Goal: Contribute content: Add original content to the website for others to see

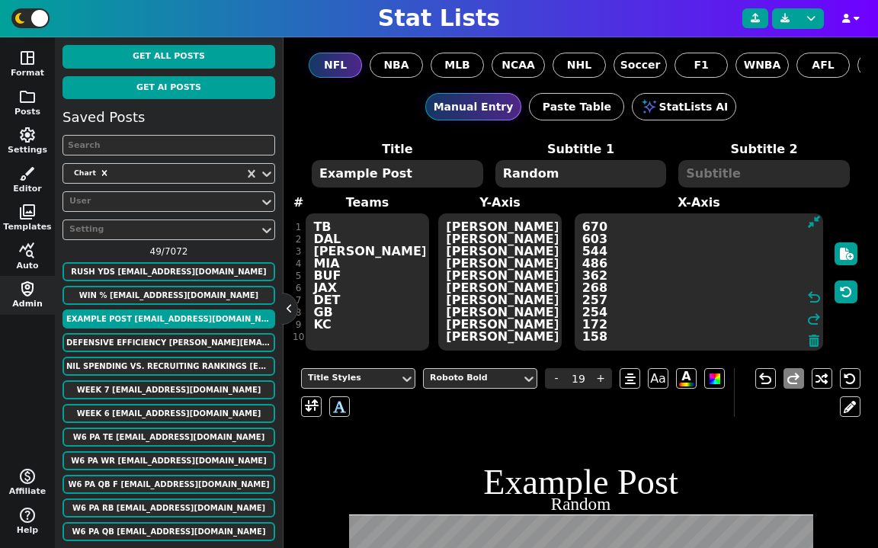
scroll to position [402, 0]
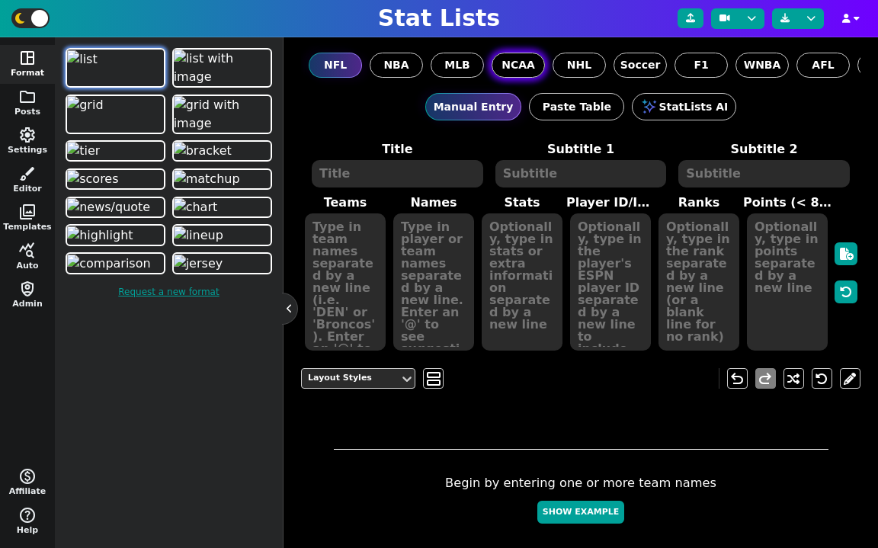
click at [516, 72] on span "NCAA" at bounding box center [519, 65] width 34 height 16
click at [0, 0] on input "NCAA" at bounding box center [0, 0] width 0 height 0
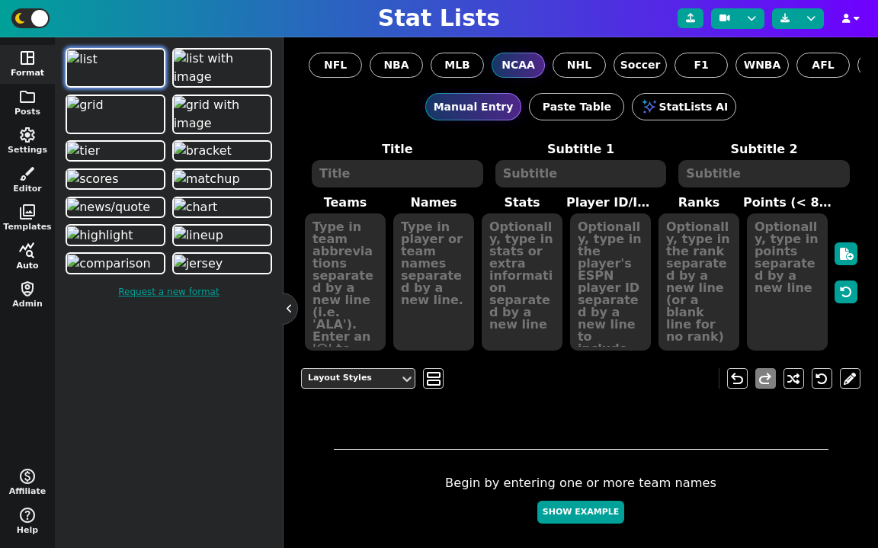
click at [31, 250] on span "query_stats" at bounding box center [27, 251] width 18 height 18
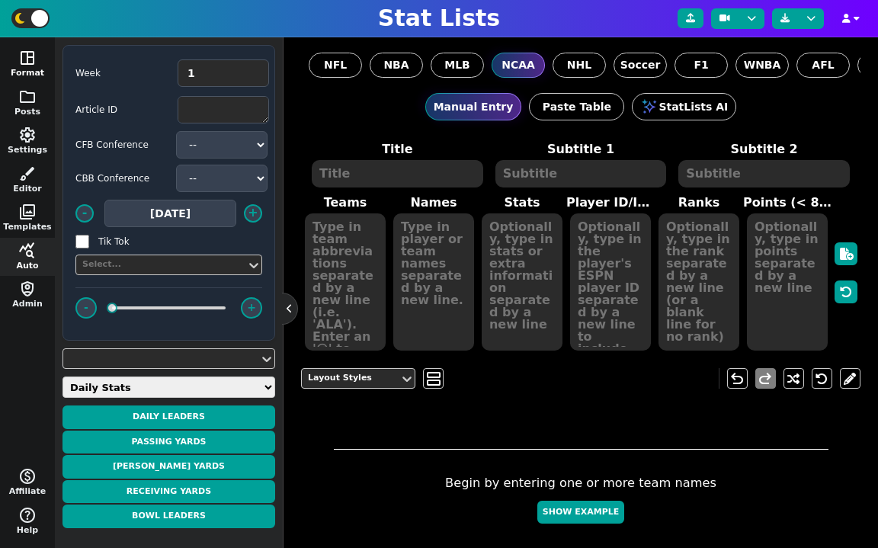
click at [32, 51] on span "space_dashboard" at bounding box center [27, 58] width 18 height 18
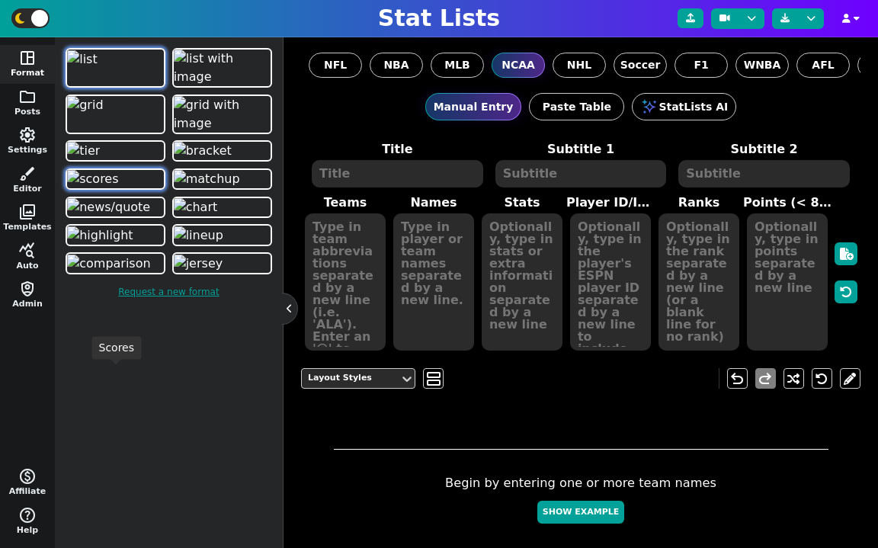
click at [109, 188] on img at bounding box center [92, 179] width 51 height 18
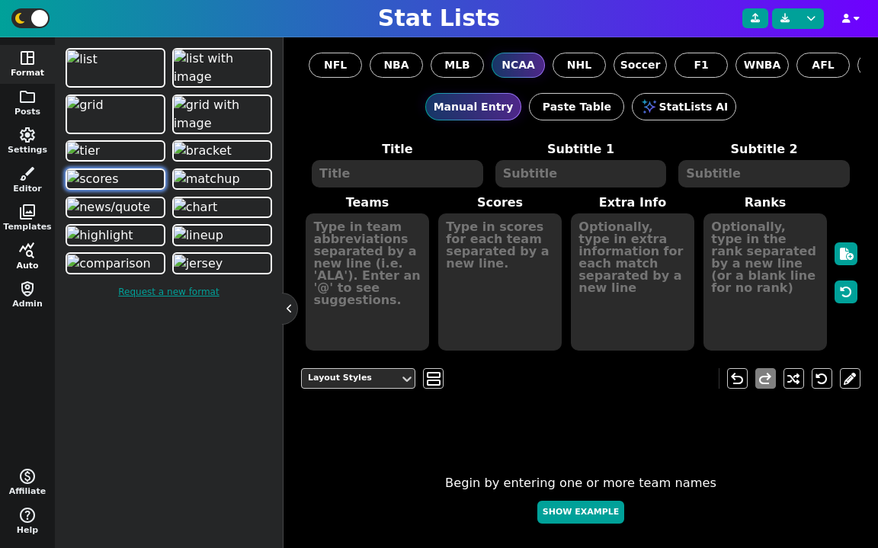
click at [36, 257] on span "query_stats" at bounding box center [27, 251] width 18 height 18
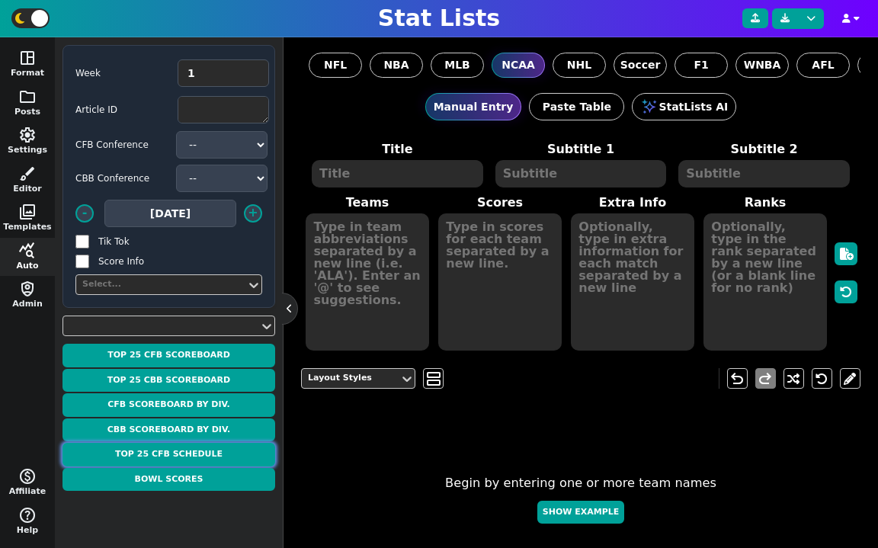
click at [198, 448] on button "Top 25 CFB Schedule" at bounding box center [169, 455] width 213 height 24
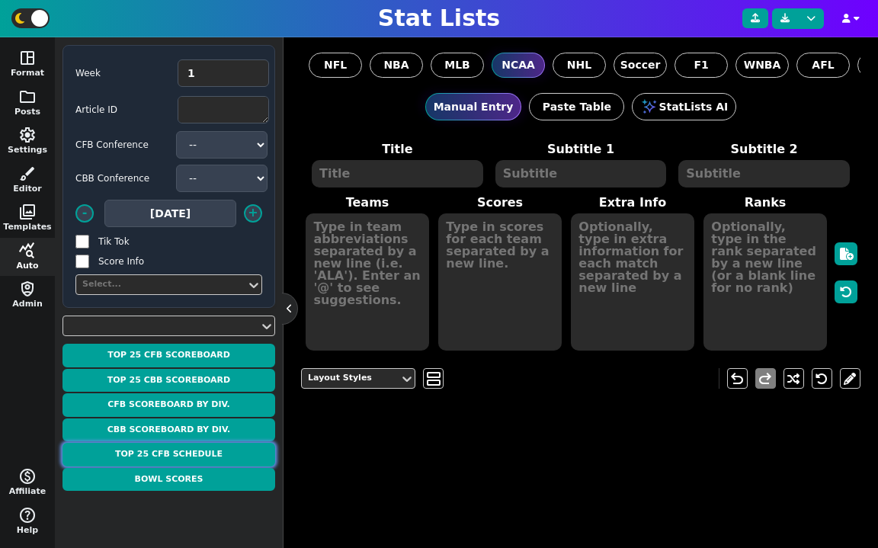
type textarea "TOP 25 SCHEDULE"
type textarea "Week 1"
type textarea "BOIS USF WIU ILL TEX OSU SYR TENN ODU IU NEV PSU MRSH UGA ALA FSU SDAK ISU MTST…"
type textarea "-5.5 61.5 O/U 63.5 O/U -45 47.5 O/U -1.5 50.5 O/U -13.5 53.5 O/U -23.5 54.5 O/U…"
type textarea "Thu, August 28th at 5:30 PM EDT - ESPN Fri, August 29th at 7:30 PM EDT - Peacoc…"
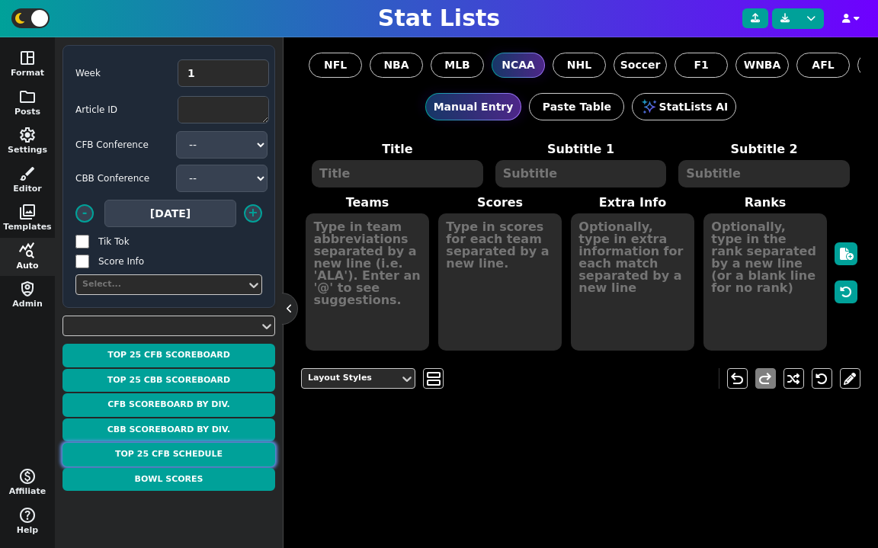
type textarea "25 12 1 3 24 20 2 5 8 22 7 18 15 17 19 9 4 14 23 21 16 11 13 6 10"
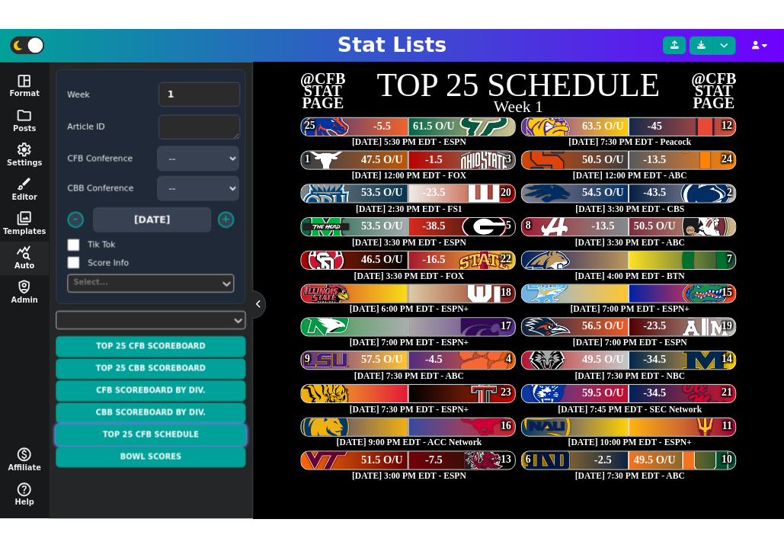
scroll to position [358, 0]
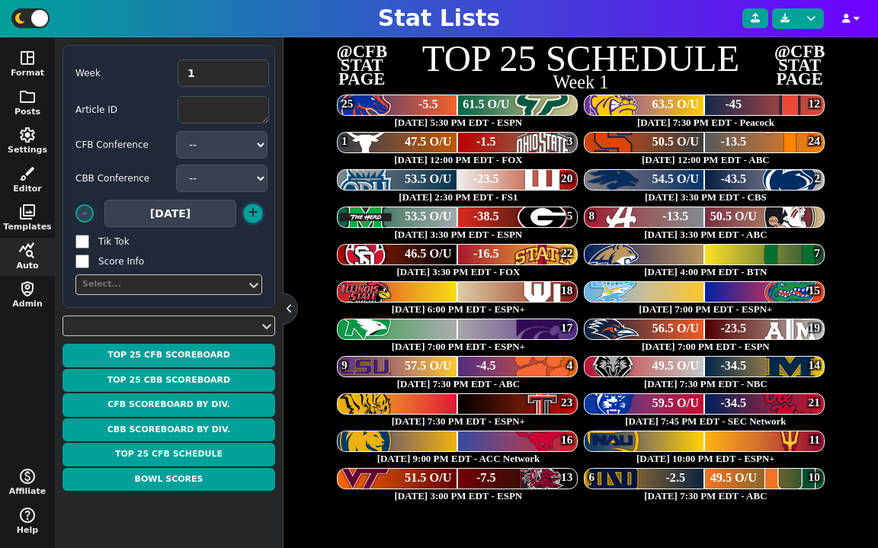
click at [255, 210] on button "+" at bounding box center [252, 213] width 19 height 19
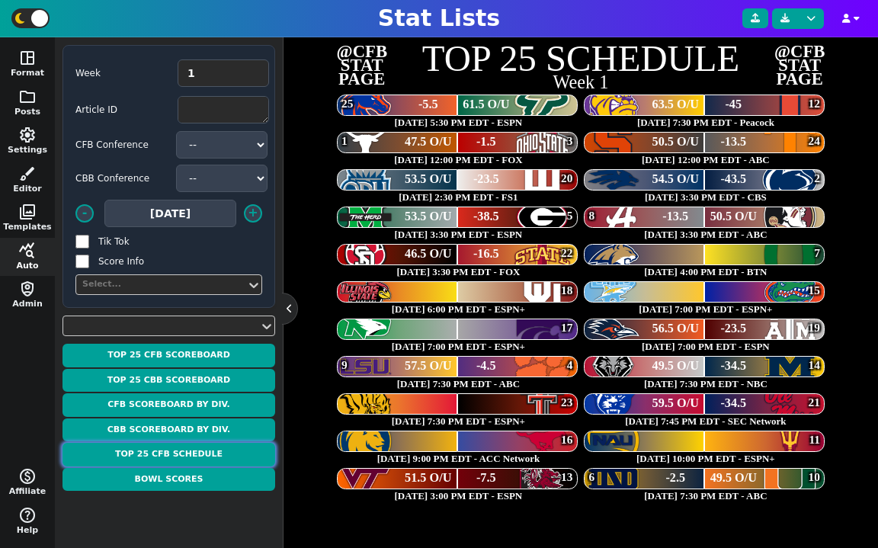
click at [204, 449] on button "Top 25 CFB Schedule" at bounding box center [169, 455] width 213 height 24
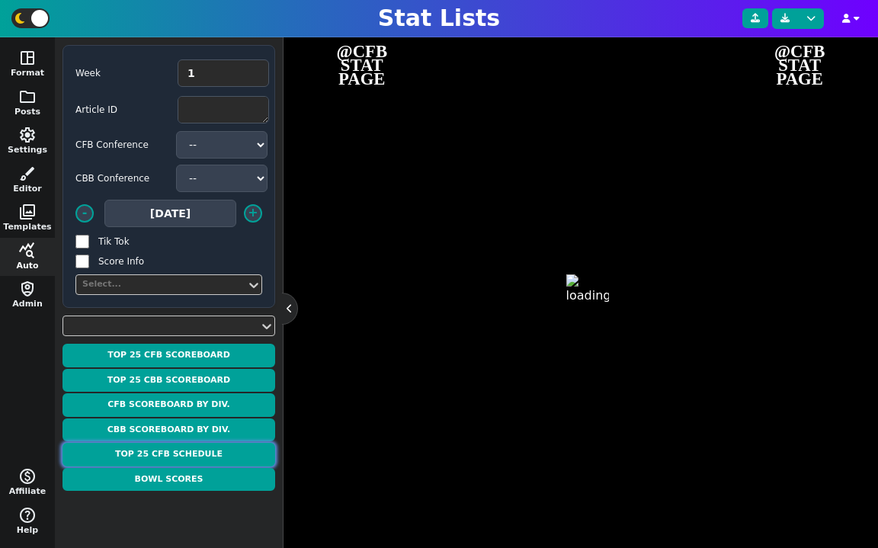
type textarea "TOP 25 SCHEDULE"
type textarea "Week 1"
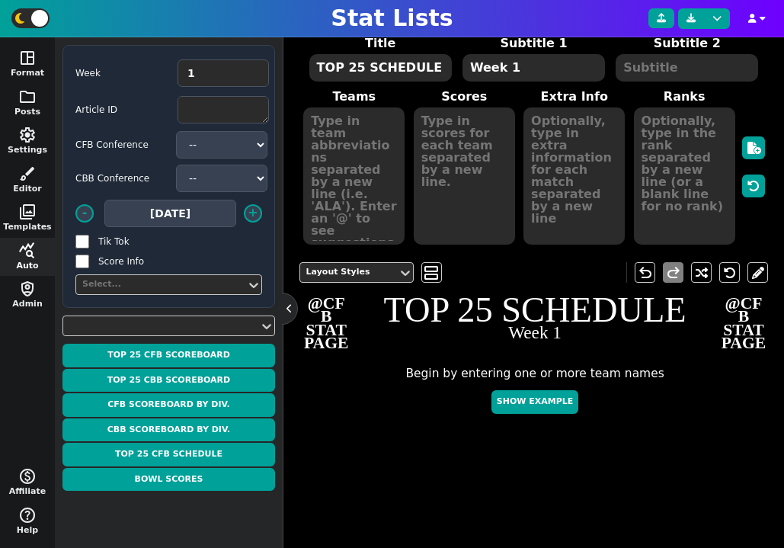
scroll to position [63, 0]
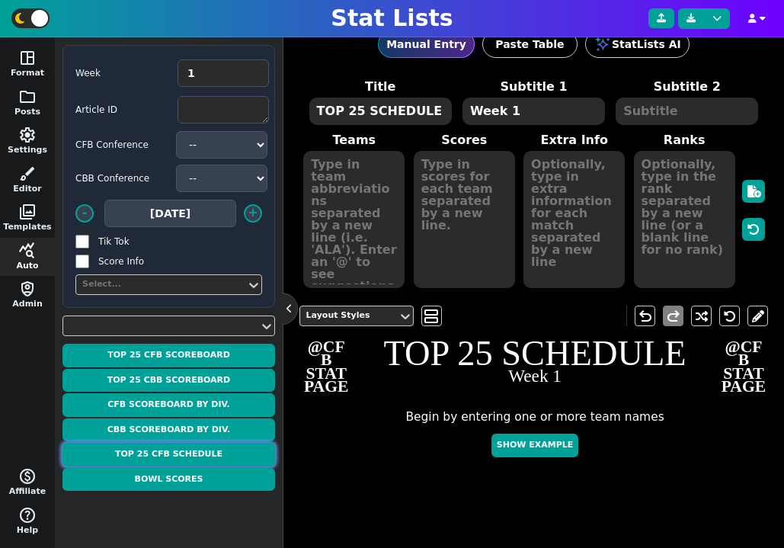
click at [203, 451] on button "Top 25 CFB Schedule" at bounding box center [169, 455] width 213 height 24
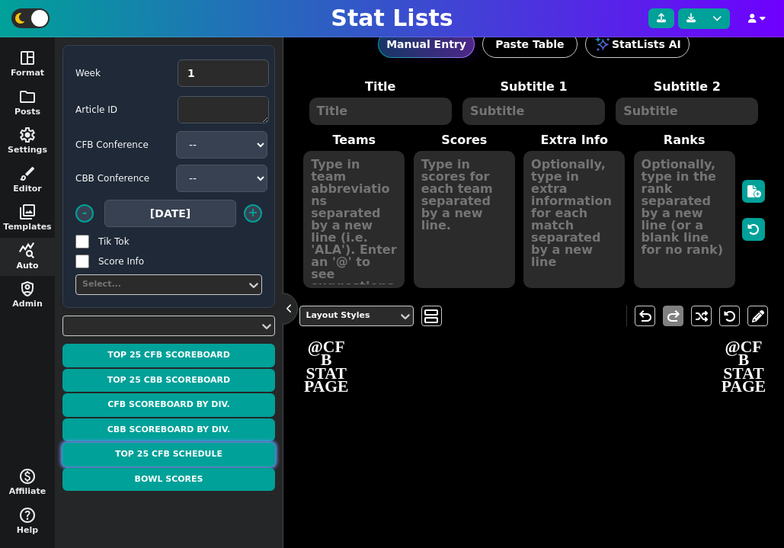
type textarea "TOP 25 SCHEDULE"
type textarea "Week 1"
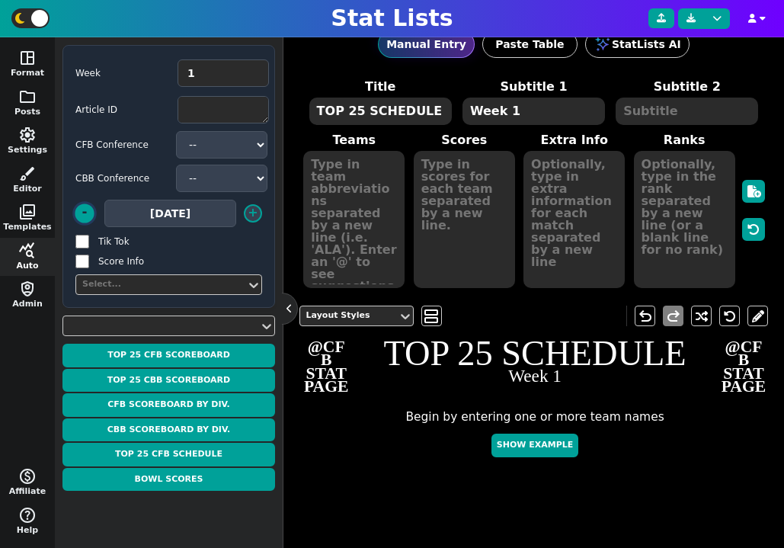
click at [86, 216] on button "-" at bounding box center [84, 213] width 19 height 19
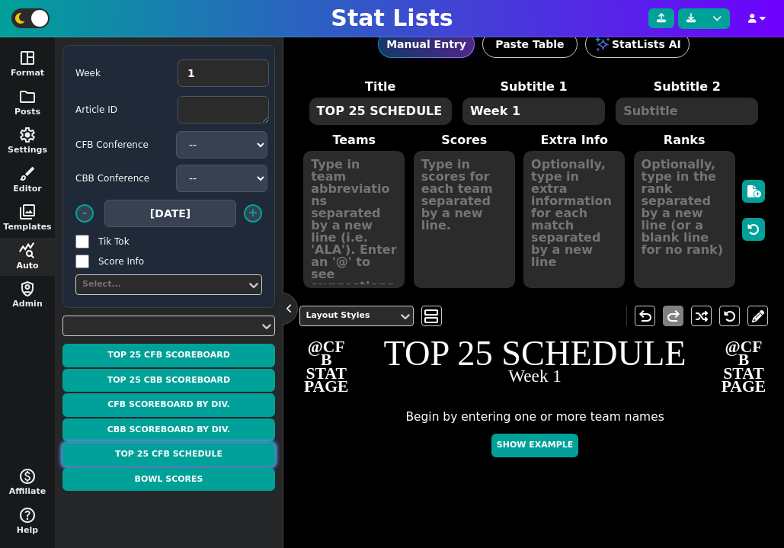
click at [199, 457] on button "Top 25 CFB Schedule" at bounding box center [169, 455] width 213 height 24
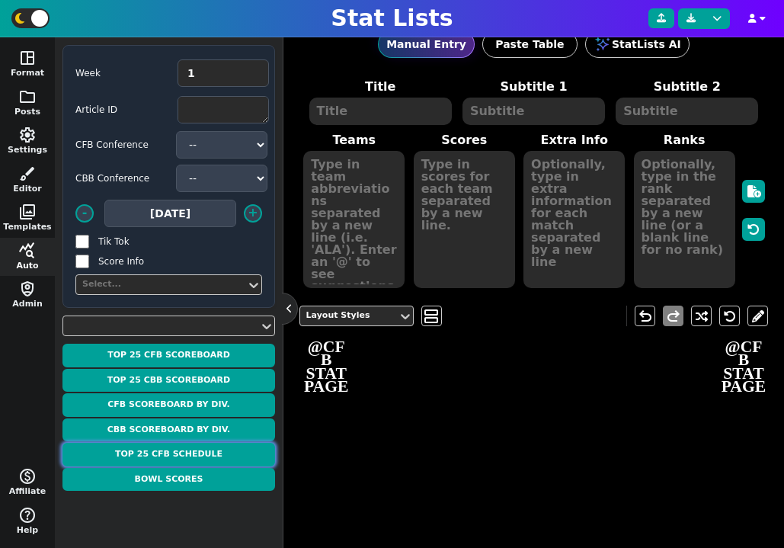
type textarea "TOP 25 SCHEDULE"
type textarea "Week 1"
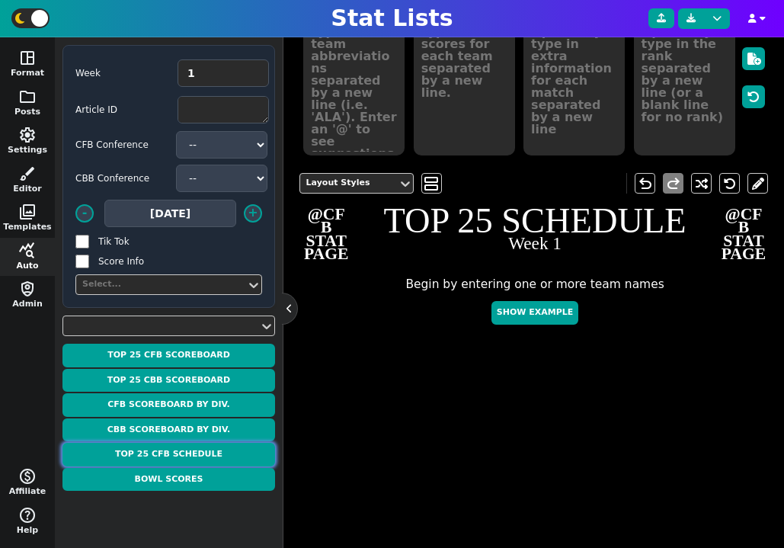
scroll to position [197, 0]
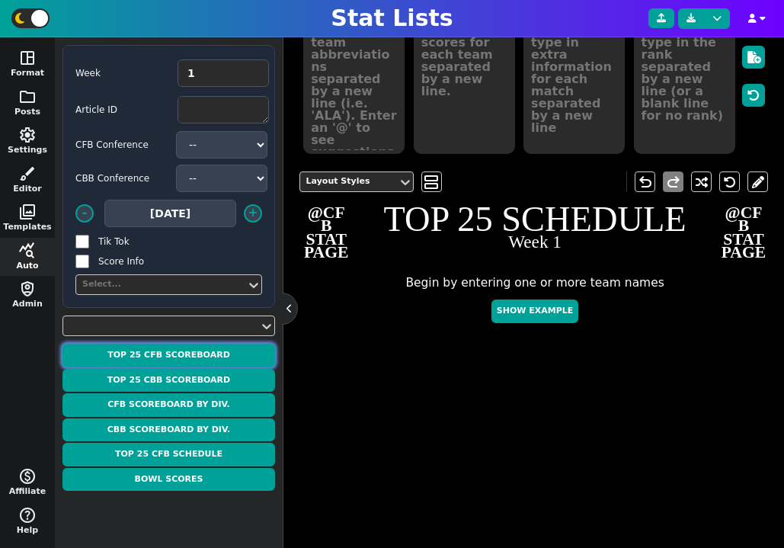
click at [226, 346] on button "Top 25 CFB Scoreboard" at bounding box center [169, 356] width 213 height 24
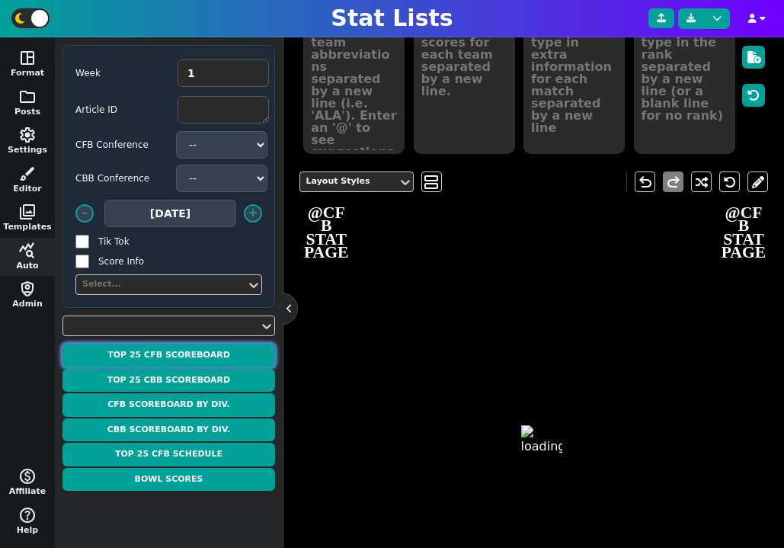
type textarea "TOP 25 SCOREBOARD"
type textarea "Week 1"
type textarea "TEX OSU NEV PSU LSU CLEM MRSH UGA MTST ORE ALA FSU NAU ASU WIU ILL UNM MICH LIU…"
type textarea "0 0 0 0 0 0 0 0 0 0 0 0 0 0 0 0 0 0 0 0 0 0 24 21 0 0 0 0 0 0 0 0 0 0 0 0 0 0 0…"
type textarea "1 3 2 9 4 5 7 8 11 12 14 15 16 22 17 17 18 19 20 21 22 23 24 25"
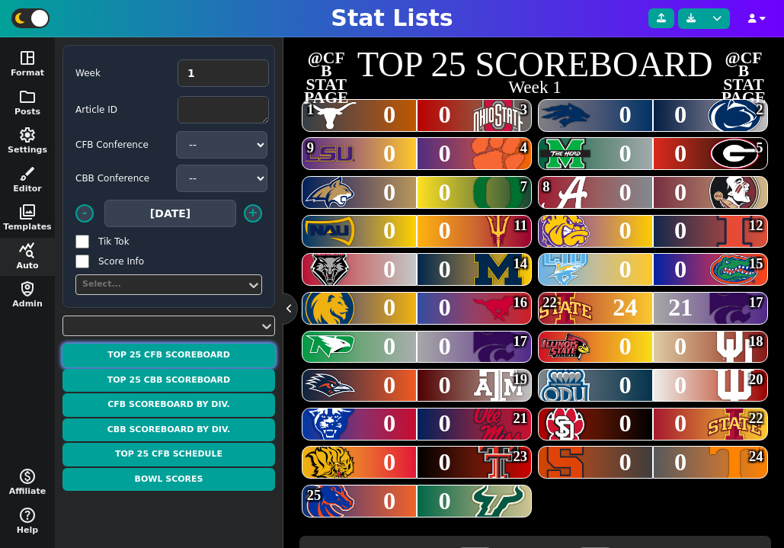
scroll to position [350, 0]
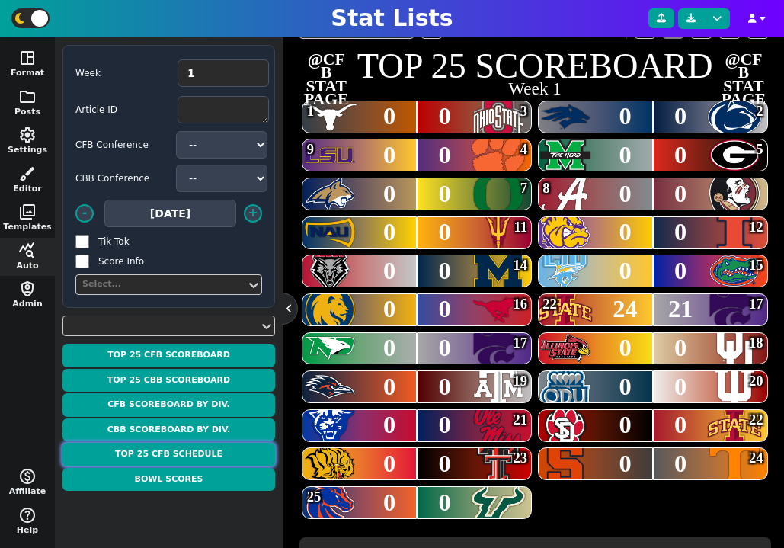
click at [236, 455] on button "Top 25 CFB Schedule" at bounding box center [169, 455] width 213 height 24
type textarea "TOP 25 SCHEDULE"
type textarea "Week 1"
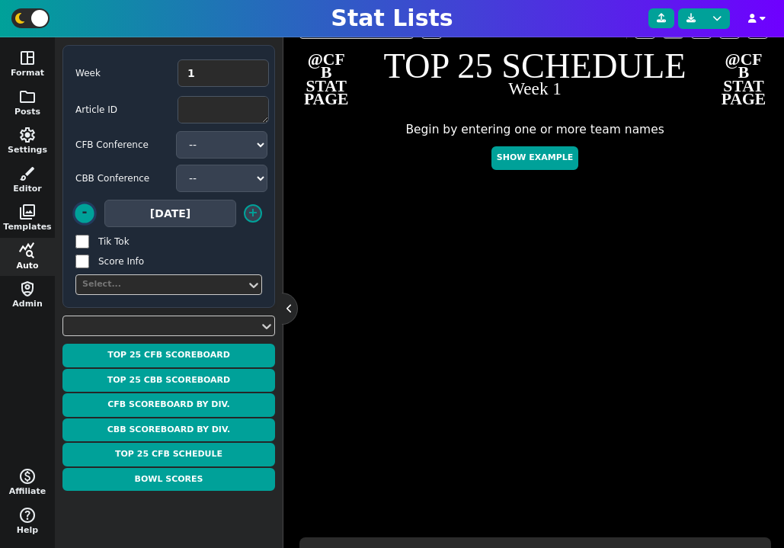
click at [85, 213] on button "-" at bounding box center [84, 213] width 19 height 19
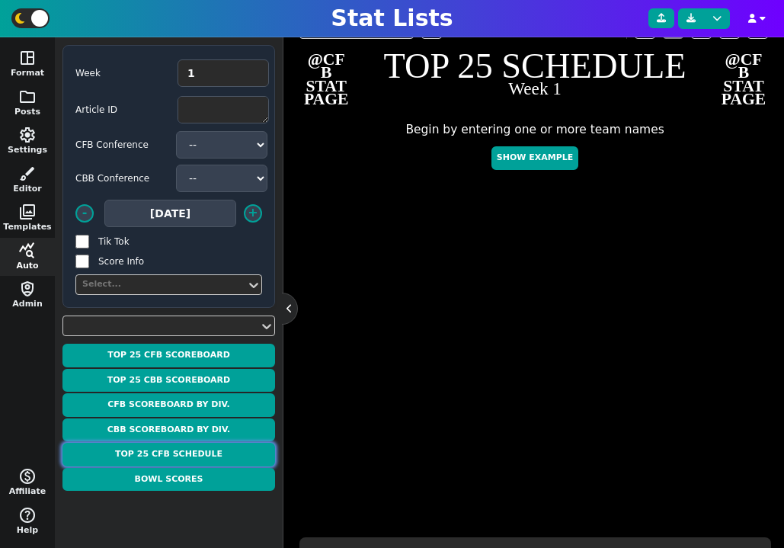
click at [172, 455] on button "Top 25 CFB Schedule" at bounding box center [169, 455] width 213 height 24
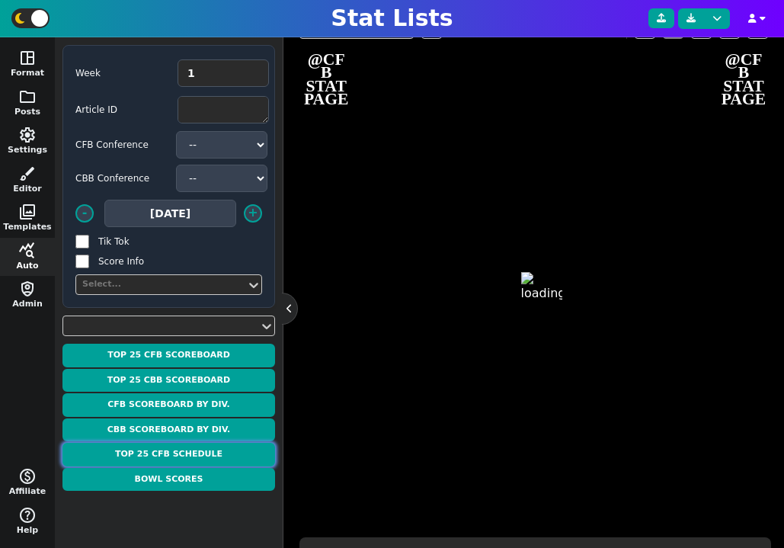
type textarea "TOP 25 SCHEDULE"
type textarea "Week 1"
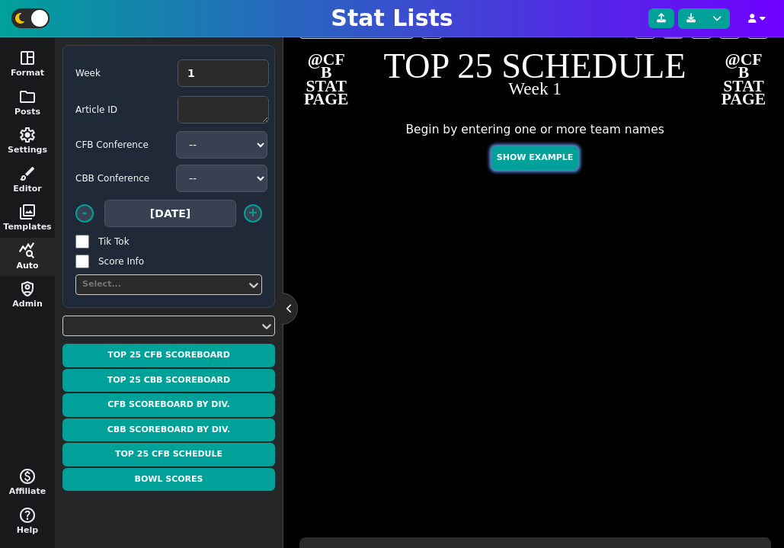
click at [527, 159] on button "Show Example" at bounding box center [535, 158] width 87 height 24
type textarea "Example Scoreboard"
type textarea "8/28"
type textarea "VT WAKE PITT FSU LOU CAL CLEM UVA GT STAN MIA SMU ND SYR NCST UNC DUKE BC"
type textarea "10 14 14 7 17 7 28 14 7 35 14 7 24 35 27 20 7 27"
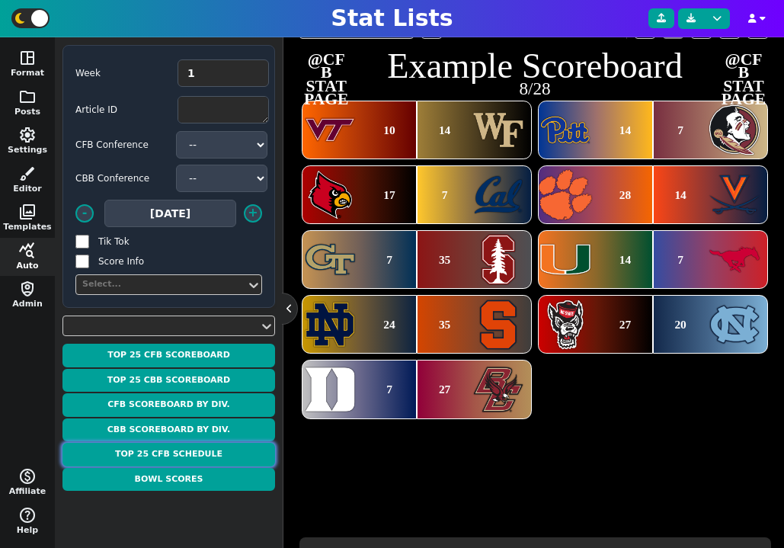
click at [216, 454] on button "Top 25 CFB Schedule" at bounding box center [169, 455] width 213 height 24
type textarea "TOP 25 SCHEDULE"
type textarea "Week 1"
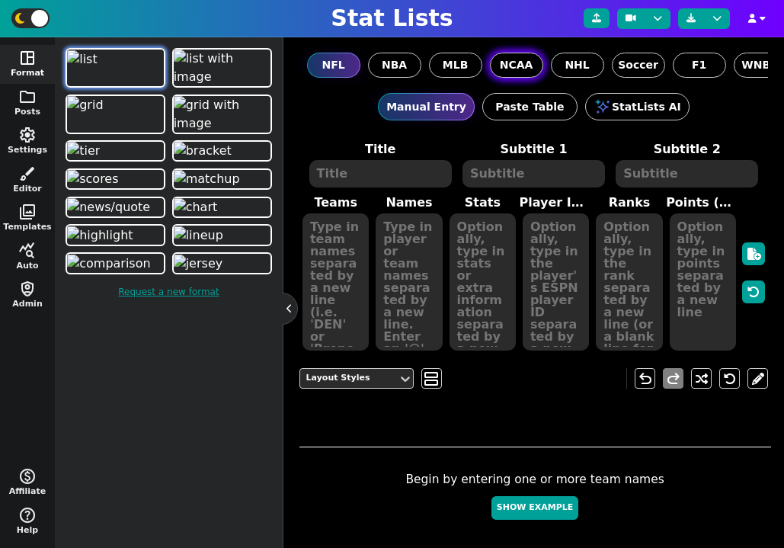
click at [511, 65] on span "NCAA" at bounding box center [517, 65] width 34 height 16
click at [0, 0] on input "NCAA" at bounding box center [0, 0] width 0 height 0
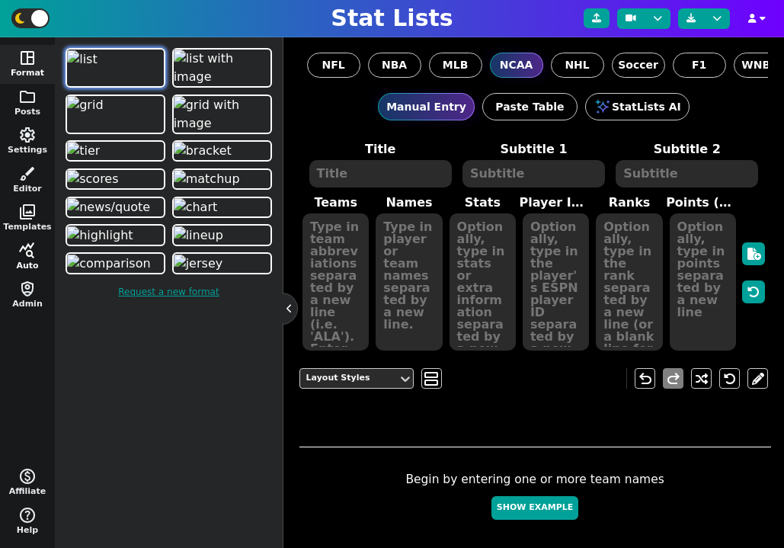
click at [18, 250] on span "query_stats" at bounding box center [27, 251] width 18 height 18
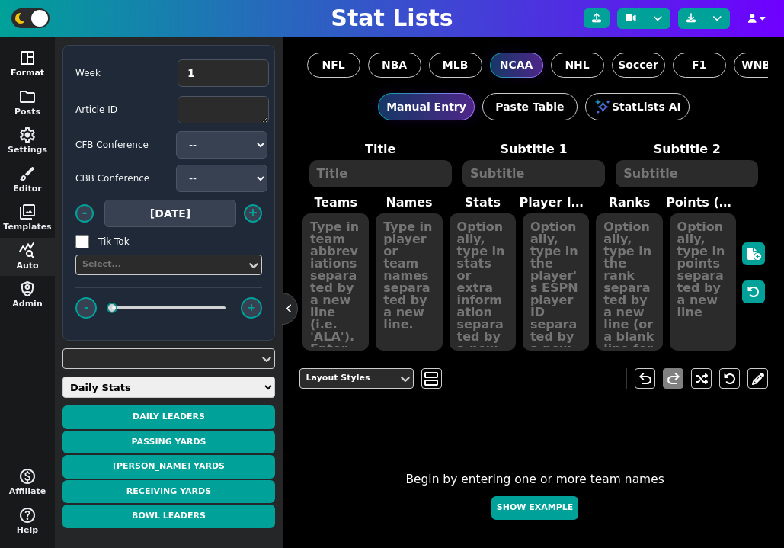
click at [27, 72] on button "space_dashboard Format" at bounding box center [27, 64] width 55 height 39
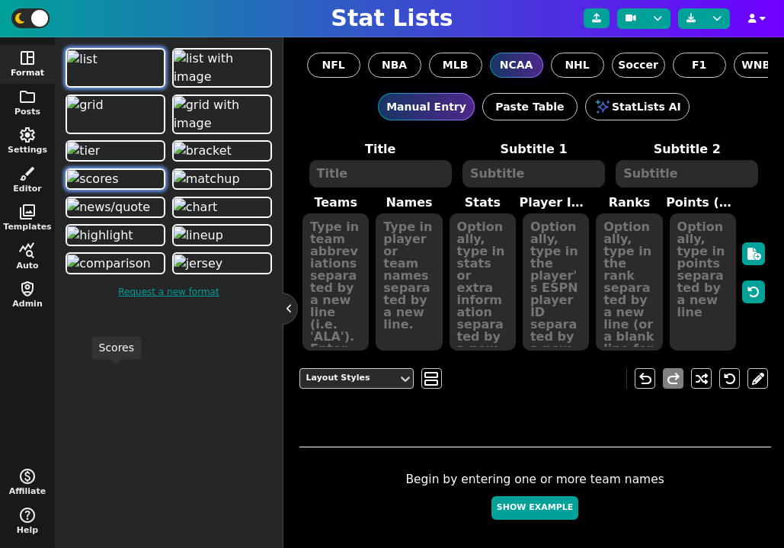
click at [118, 188] on img at bounding box center [92, 179] width 51 height 18
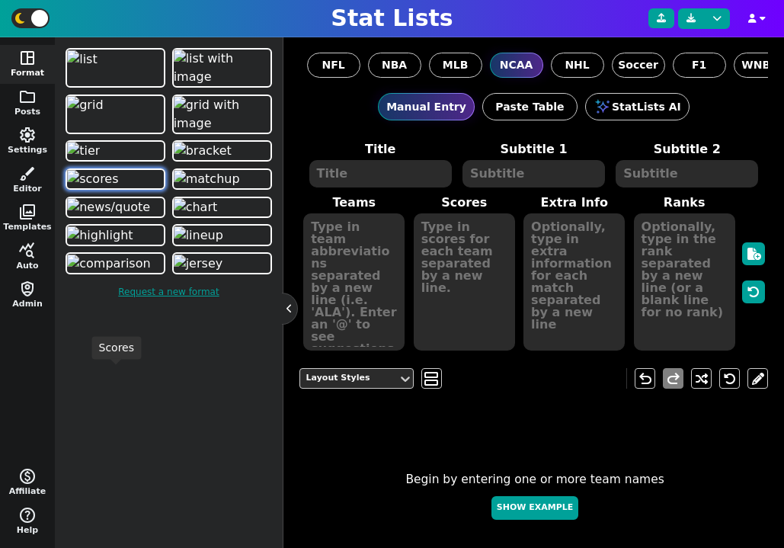
click at [118, 188] on img at bounding box center [92, 179] width 51 height 18
click at [30, 253] on span "query_stats" at bounding box center [27, 251] width 18 height 18
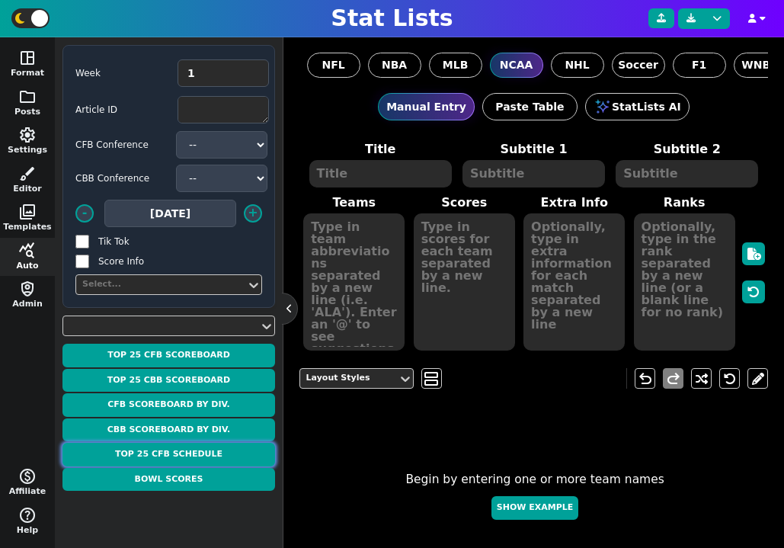
click at [193, 452] on button "Top 25 CFB Schedule" at bounding box center [169, 455] width 213 height 24
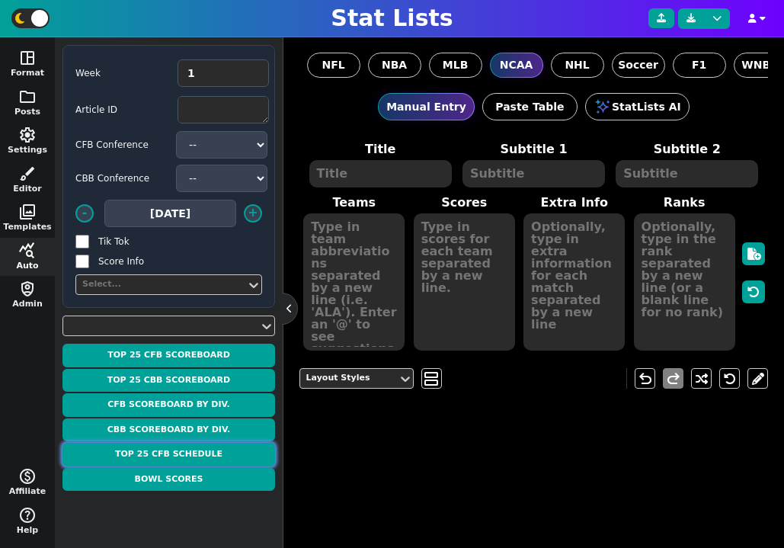
type textarea "TOP 25 SCHEDULE"
type textarea "Week 1"
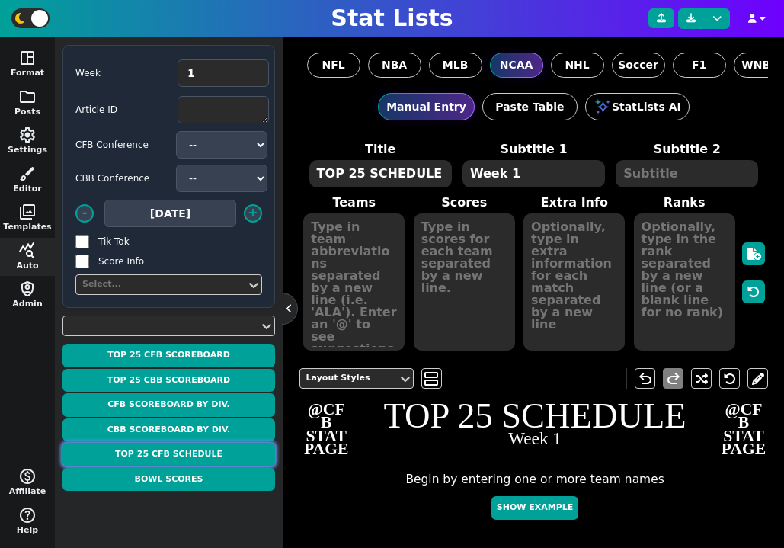
click at [191, 455] on button "Top 25 CFB Schedule" at bounding box center [169, 455] width 213 height 24
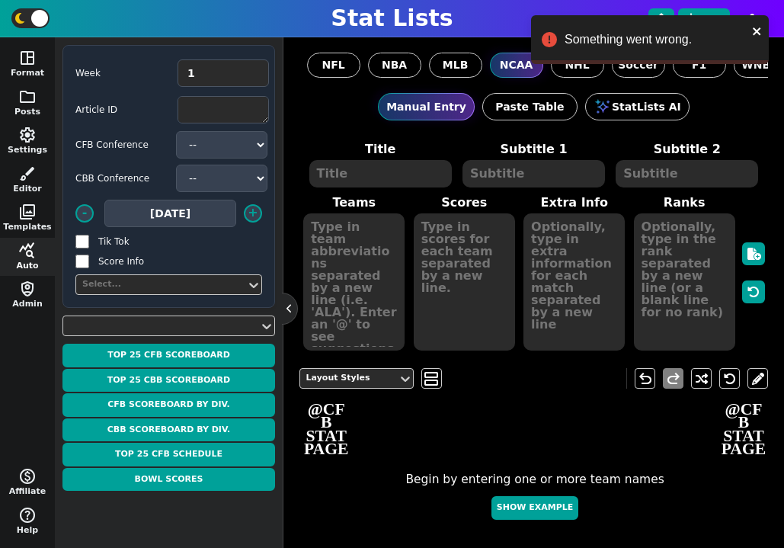
type textarea "BOIS USF WIU ILL TEX OSU SYR TENN ODU IU NEV PSU MRSH UGA ALA FSU SDAK ISU MTST…"
type textarea "63.5 O/U -45 47.5 O/U -1.5 50.5 O/U -13.5 52.5 O/U -23.5 55.5 O/U -43.5 53.5 O/…"
type textarea "5:30 - 1st Quarter - ESPN Fri, August 29th at 7:30 PM EDT - Peacock Sat, August…"
type textarea "25 12 1 3 24 20 2 5 8 22 7 18 15 17 19 9 4 14 23 21 16 11 13 6 10"
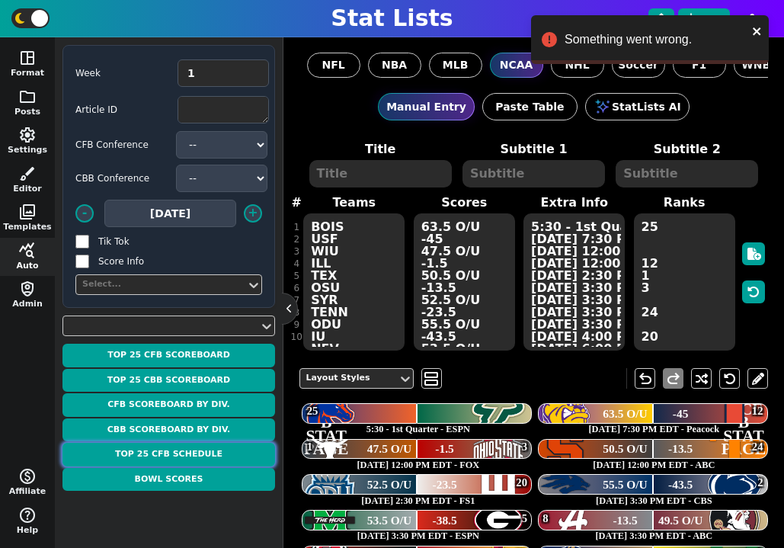
click at [199, 454] on button "Top 25 CFB Schedule" at bounding box center [169, 455] width 213 height 24
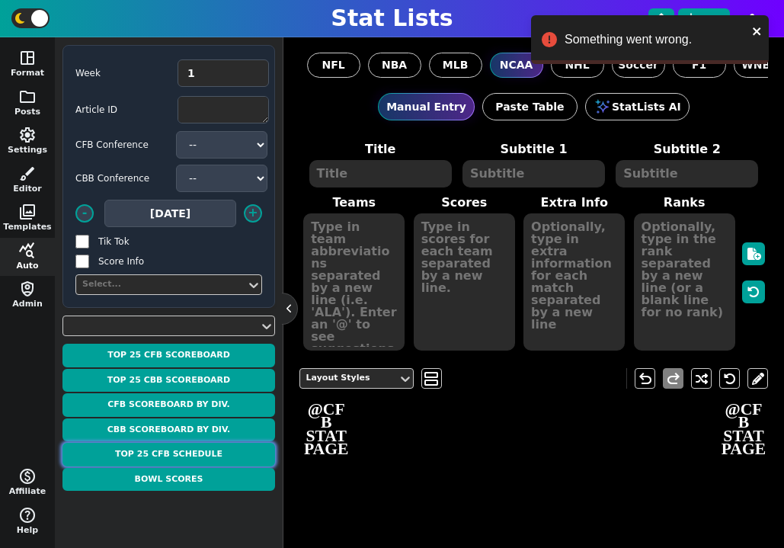
type textarea "TOP 25 SCHEDULE"
type textarea "Week 1"
type textarea "BOIS USF WIU ILL TEX OSU SYR TENN ODU IU NEV PSU MRSH UGA ALA FSU SDAK ISU MTST…"
type textarea "63.5 O/U -45 47.5 O/U -1.5 50.5 O/U -13.5 52.5 O/U -23.5 55.5 O/U -43.5 53.5 O/…"
type textarea "5:30 - 1st Quarter - ESPN Fri, August 29th at 7:30 PM EDT - Peacock Sat, August…"
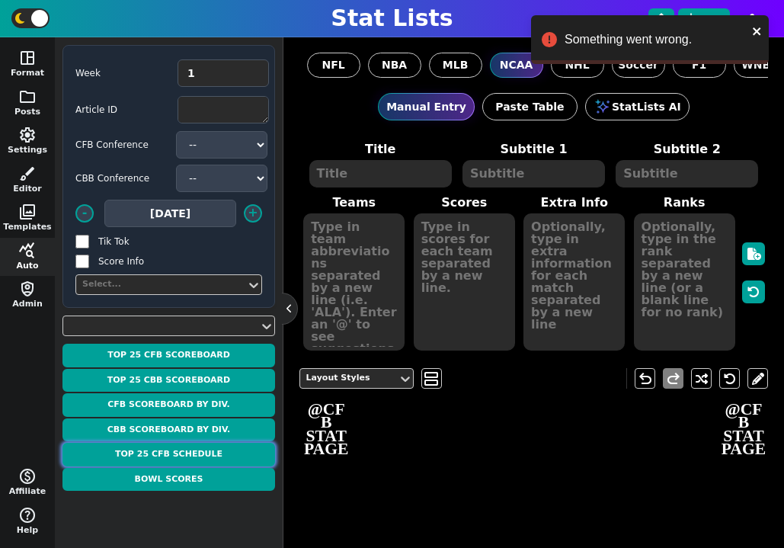
type textarea "25 12 1 3 24 20 2 5 8 22 7 18 15 17 19 9 4 14 23 21 16 11 13 6 10"
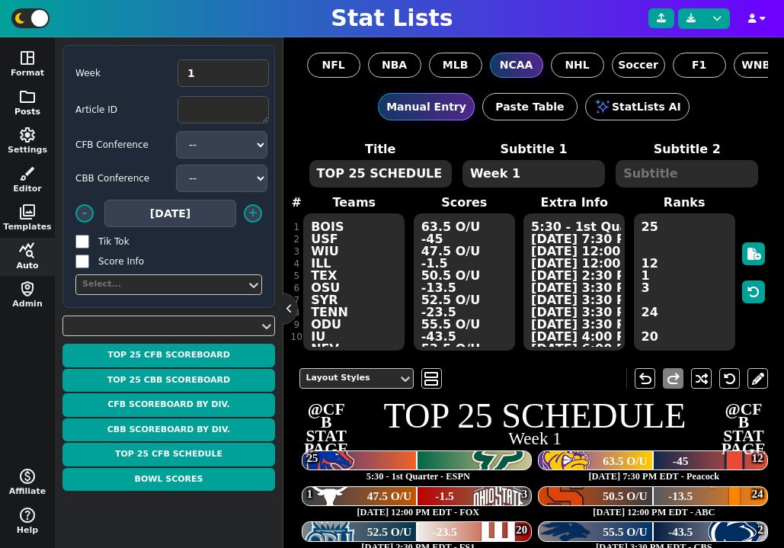
click at [28, 108] on button "folder Posts" at bounding box center [27, 103] width 55 height 39
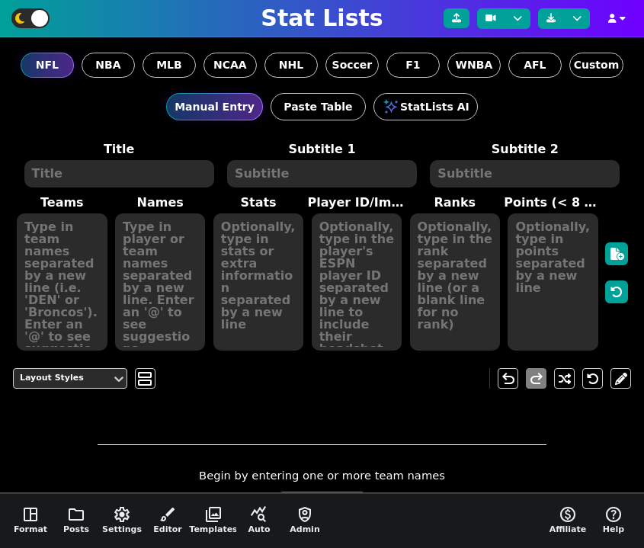
click at [618, 30] on div at bounding box center [540, 18] width 208 height 37
click at [618, 20] on button "button" at bounding box center [616, 18] width 31 height 19
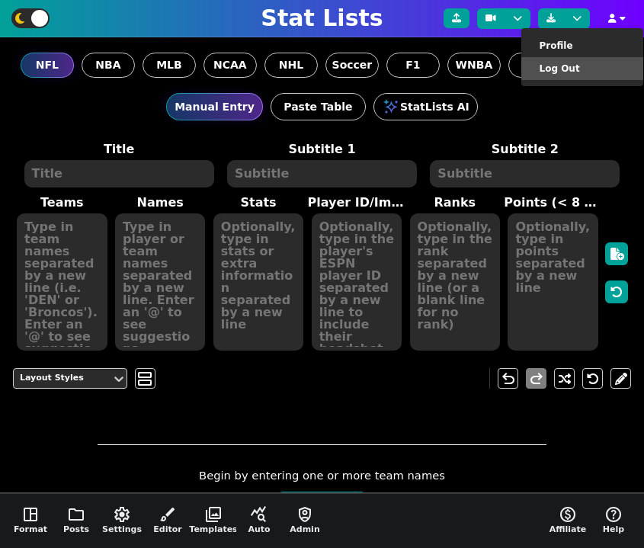
click at [615, 72] on li "Log Out" at bounding box center [582, 68] width 122 height 23
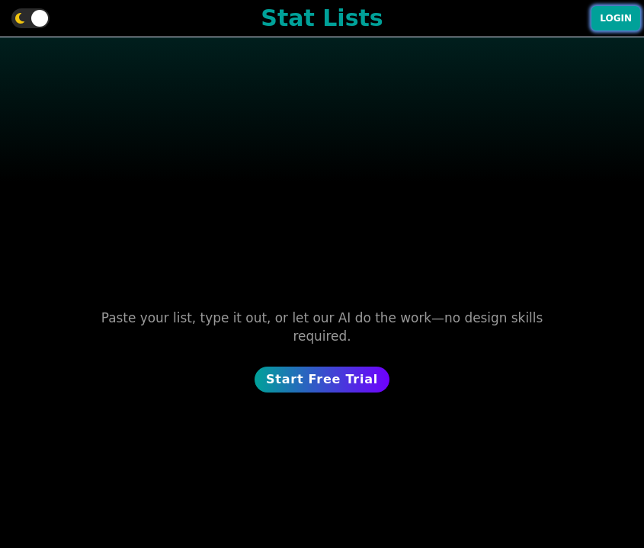
click at [611, 21] on button "Login" at bounding box center [615, 18] width 49 height 24
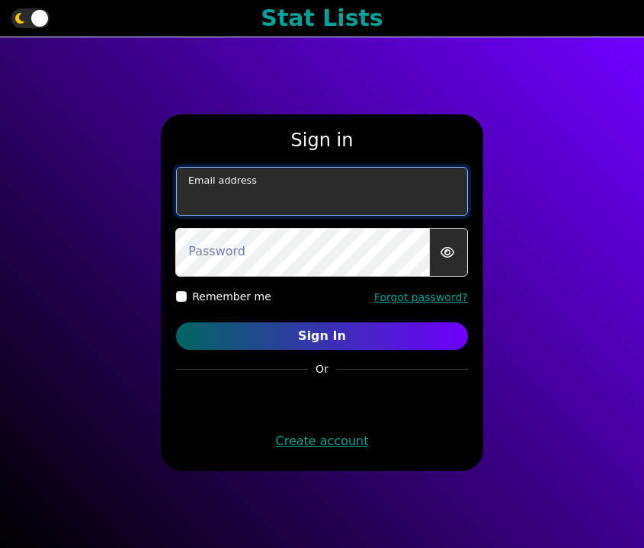
click at [338, 213] on input "email" at bounding box center [322, 191] width 292 height 49
type input "murphygreg6@gmail.com"
